Goal: Task Accomplishment & Management: Use online tool/utility

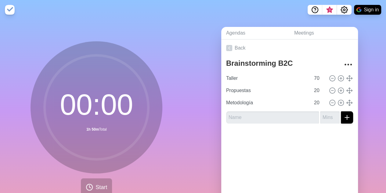
click at [240, 115] on input "text" at bounding box center [272, 117] width 93 height 12
type input "p"
type input "Patineta"
click at [320, 117] on input "number" at bounding box center [330, 117] width 20 height 12
type input "10"
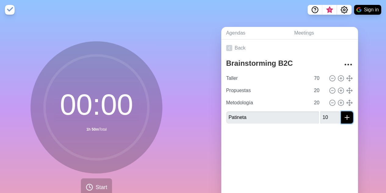
click at [344, 115] on icon "submit" at bounding box center [347, 117] width 7 height 7
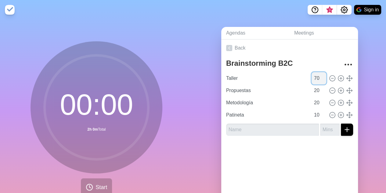
click at [312, 78] on input "70" at bounding box center [319, 78] width 15 height 12
type input "60"
click at [375, 71] on div "Agendas Meetings Back Brainstorming B2C Taller 60 Propuestas 20 Metodología 20 …" at bounding box center [289, 121] width 193 height 203
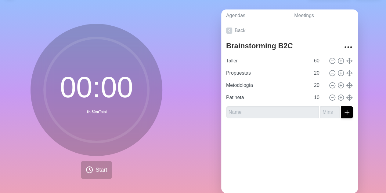
scroll to position [18, 0]
